Goal: Task Accomplishment & Management: Manage account settings

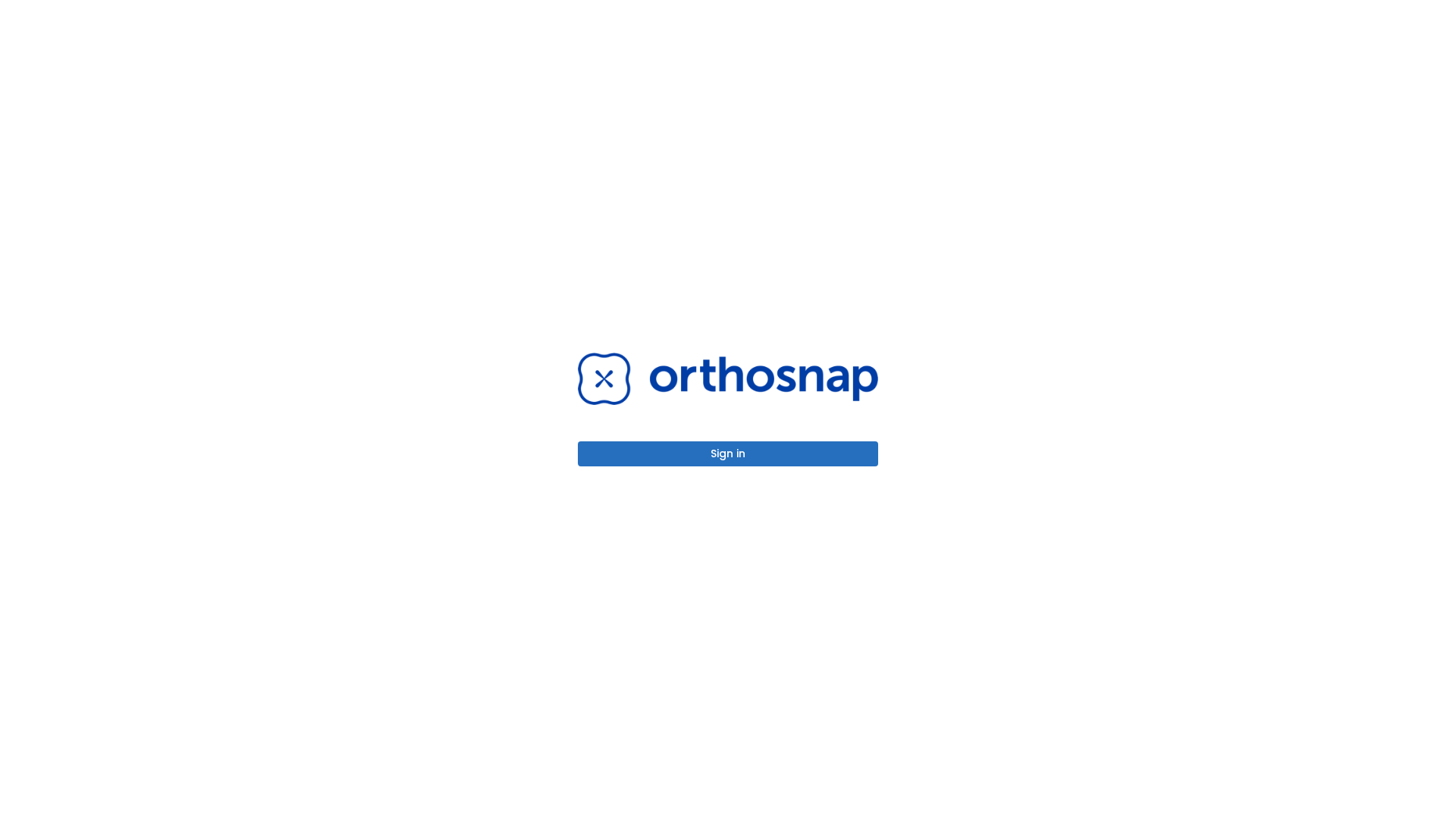
click at [728, 454] on button "Sign in" at bounding box center [728, 454] width 301 height 25
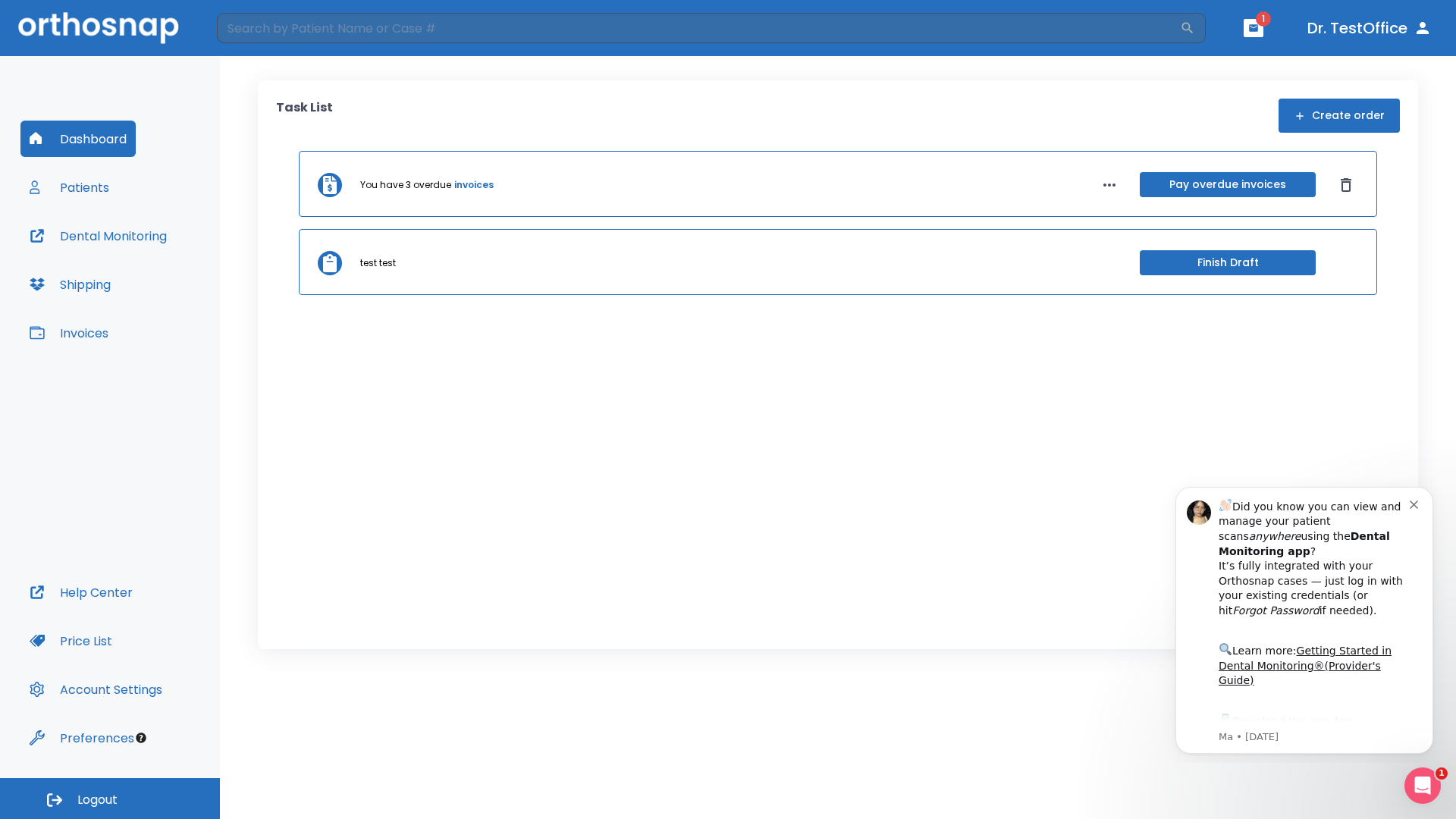
click at [110, 798] on span "Logout" at bounding box center [97, 799] width 40 height 17
